Goal: Task Accomplishment & Management: Complete application form

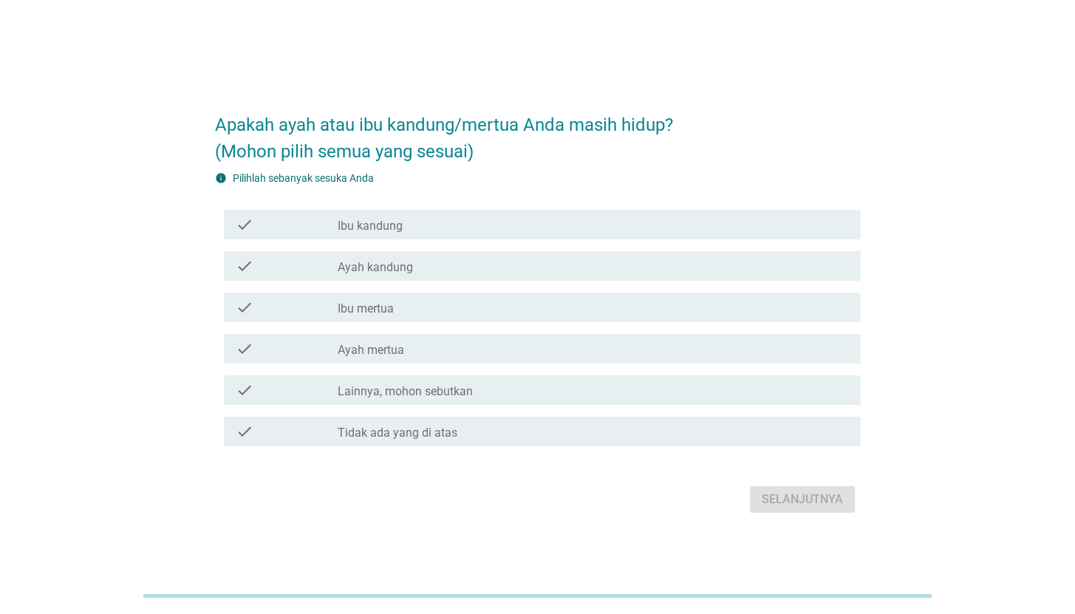
click at [496, 274] on div "check check_box_outline_blank Ayah kandung" at bounding box center [542, 266] width 637 height 30
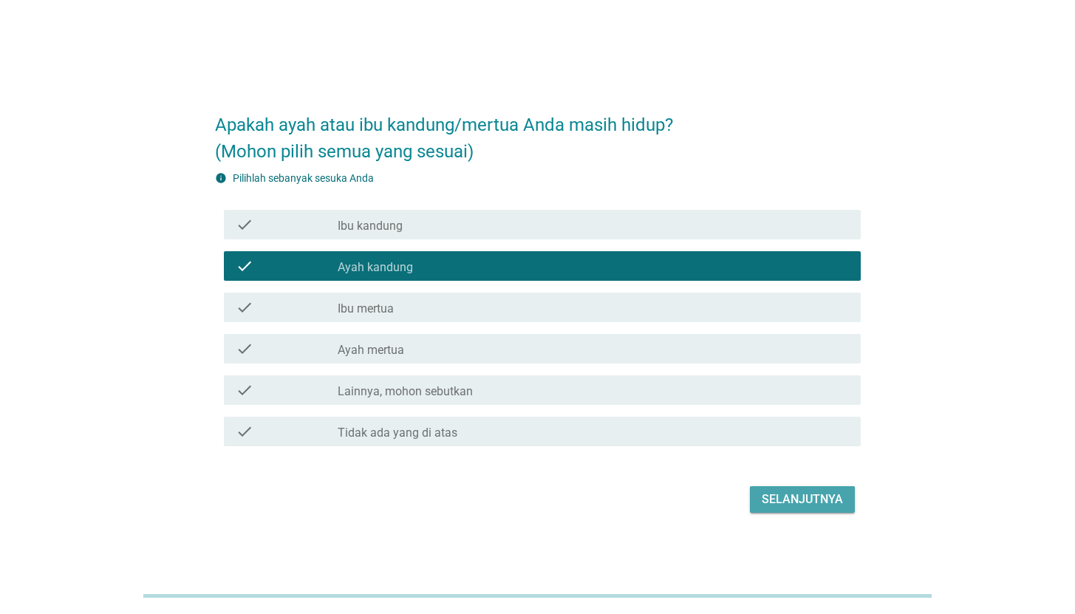
click at [756, 491] on button "Selanjutnya" at bounding box center [802, 499] width 105 height 27
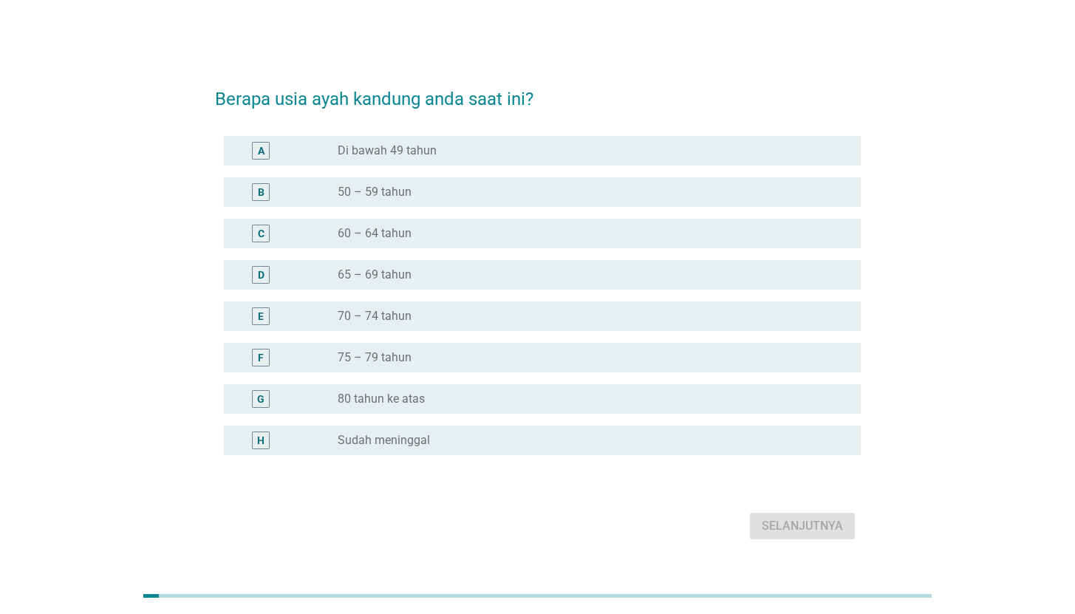
click at [488, 240] on div "radio_button_unchecked 60 – 64 tahun" at bounding box center [587, 233] width 499 height 15
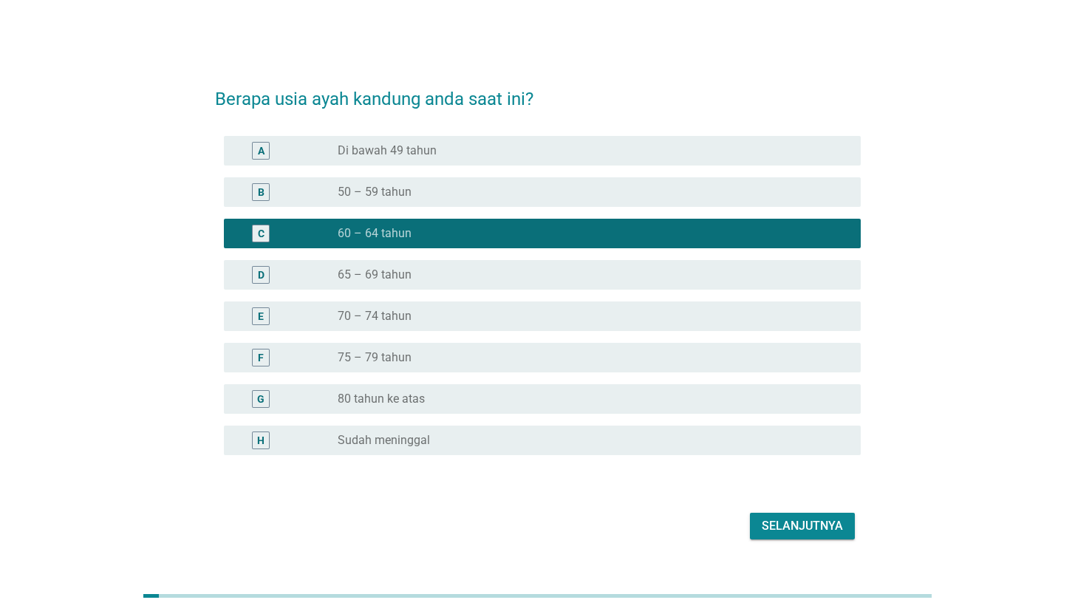
click at [748, 518] on div "Selanjutnya" at bounding box center [538, 525] width 646 height 35
click at [784, 527] on div "Selanjutnya" at bounding box center [802, 526] width 81 height 18
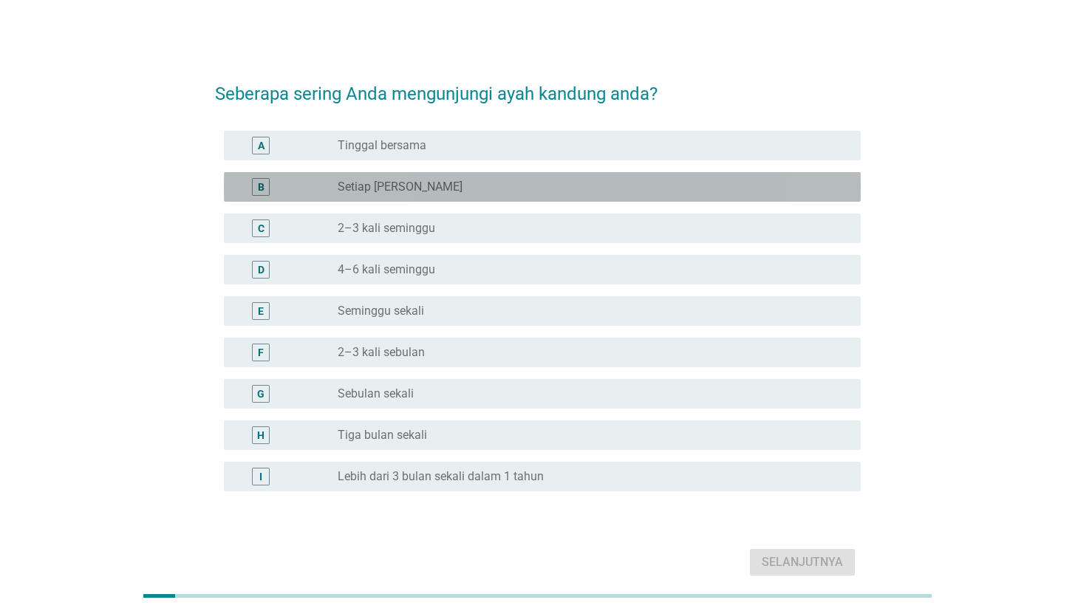
click at [433, 199] on div "B radio_button_unchecked Setiap Hari" at bounding box center [542, 187] width 637 height 30
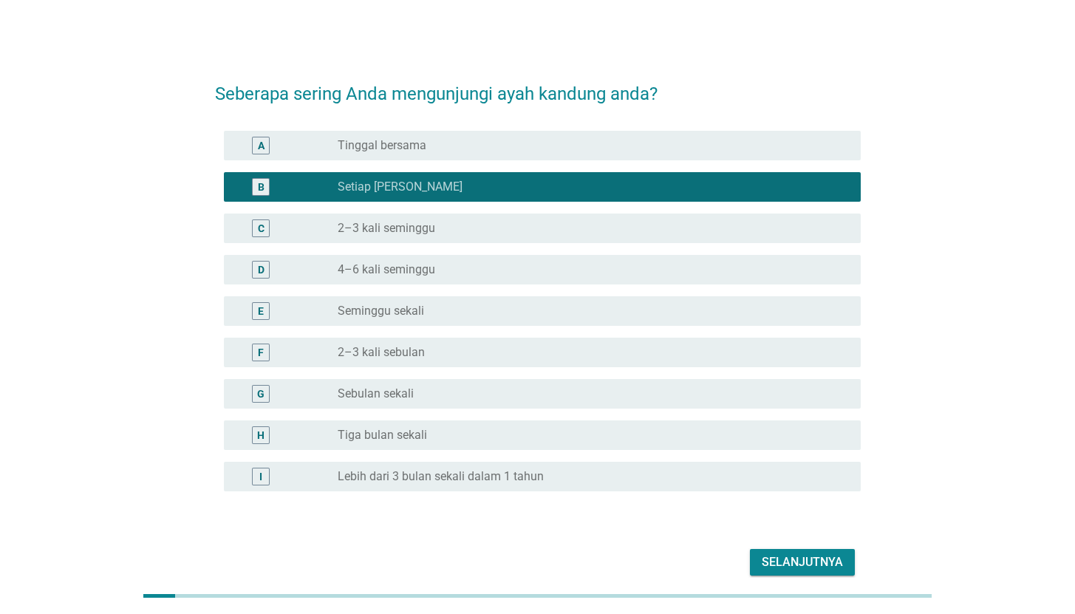
click at [789, 552] on button "Selanjutnya" at bounding box center [802, 562] width 105 height 27
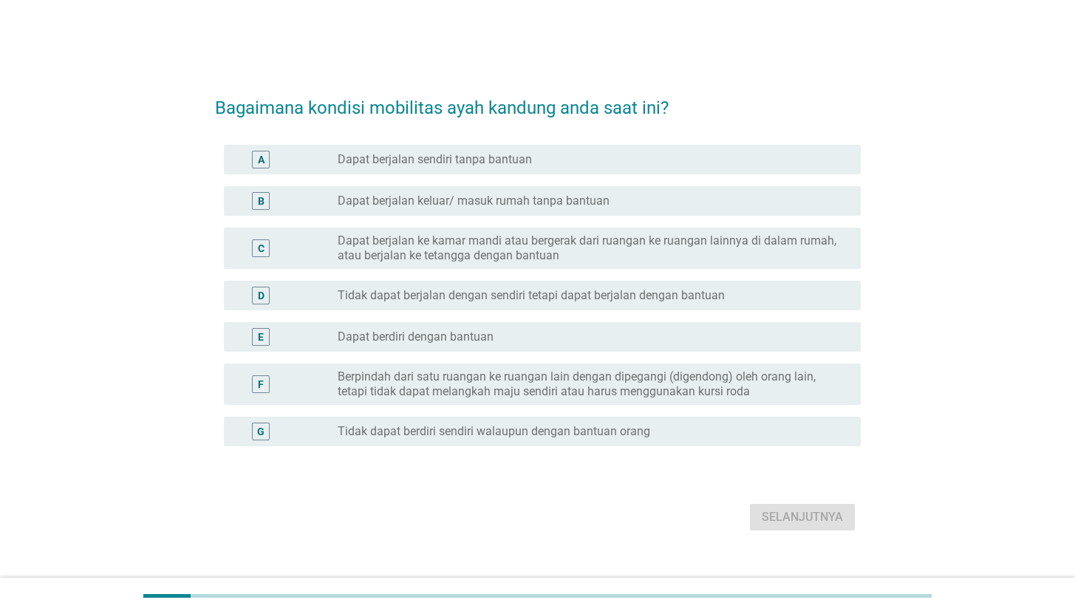
click at [464, 289] on label "Tidak dapat berjalan dengan sendiri tetapi dapat berjalan dengan bantuan" at bounding box center [531, 295] width 387 height 15
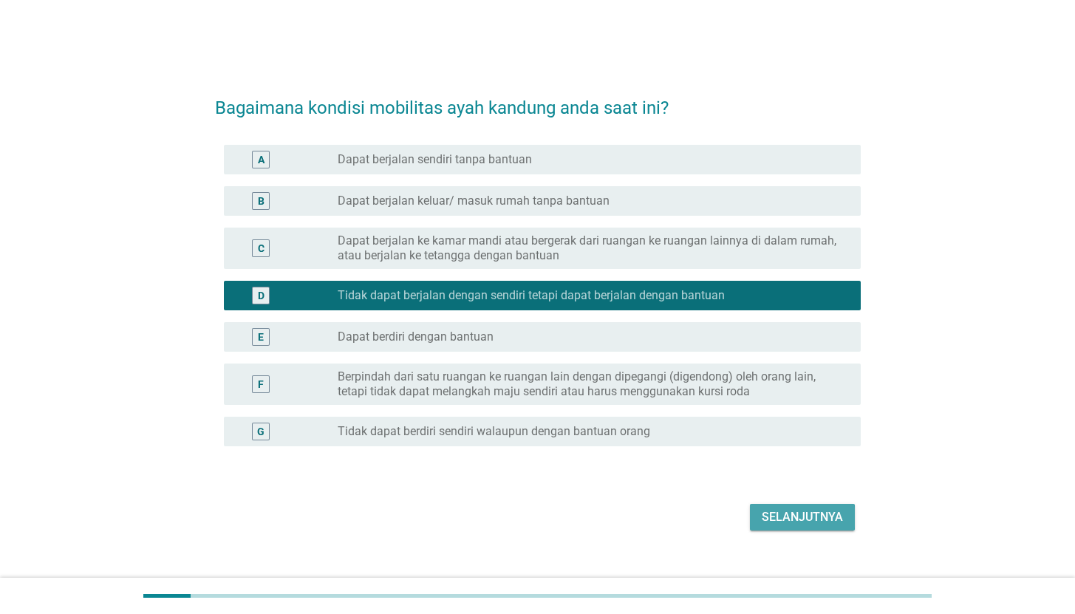
click at [791, 519] on div "Selanjutnya" at bounding box center [802, 517] width 81 height 18
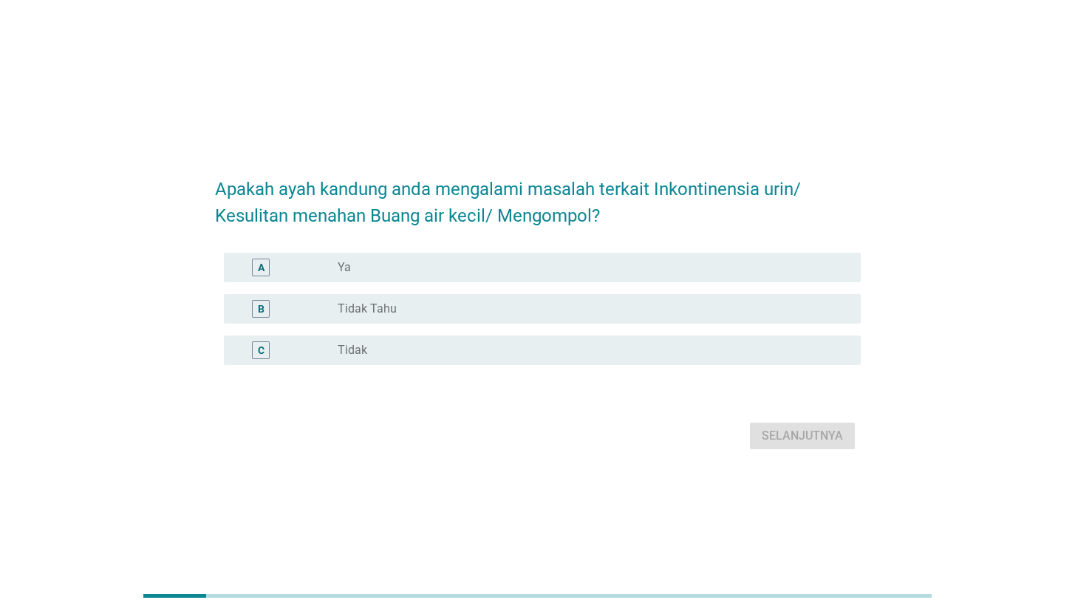
click at [482, 298] on div "B radio_button_unchecked Tidak Tahu" at bounding box center [542, 309] width 637 height 30
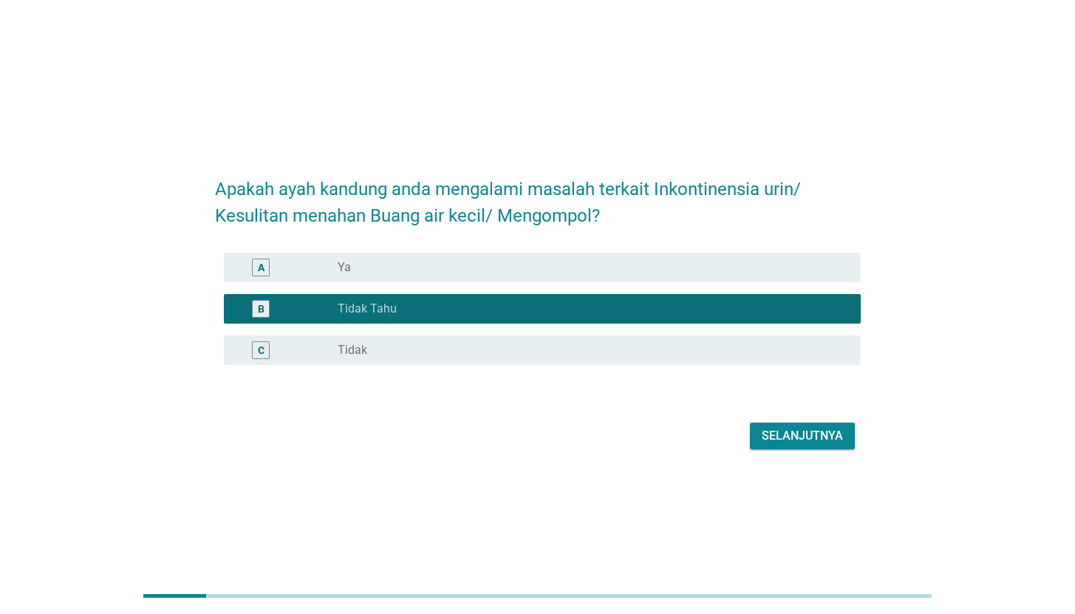
click at [796, 437] on div "Selanjutnya" at bounding box center [802, 436] width 81 height 18
